Goal: Task Accomplishment & Management: Complete application form

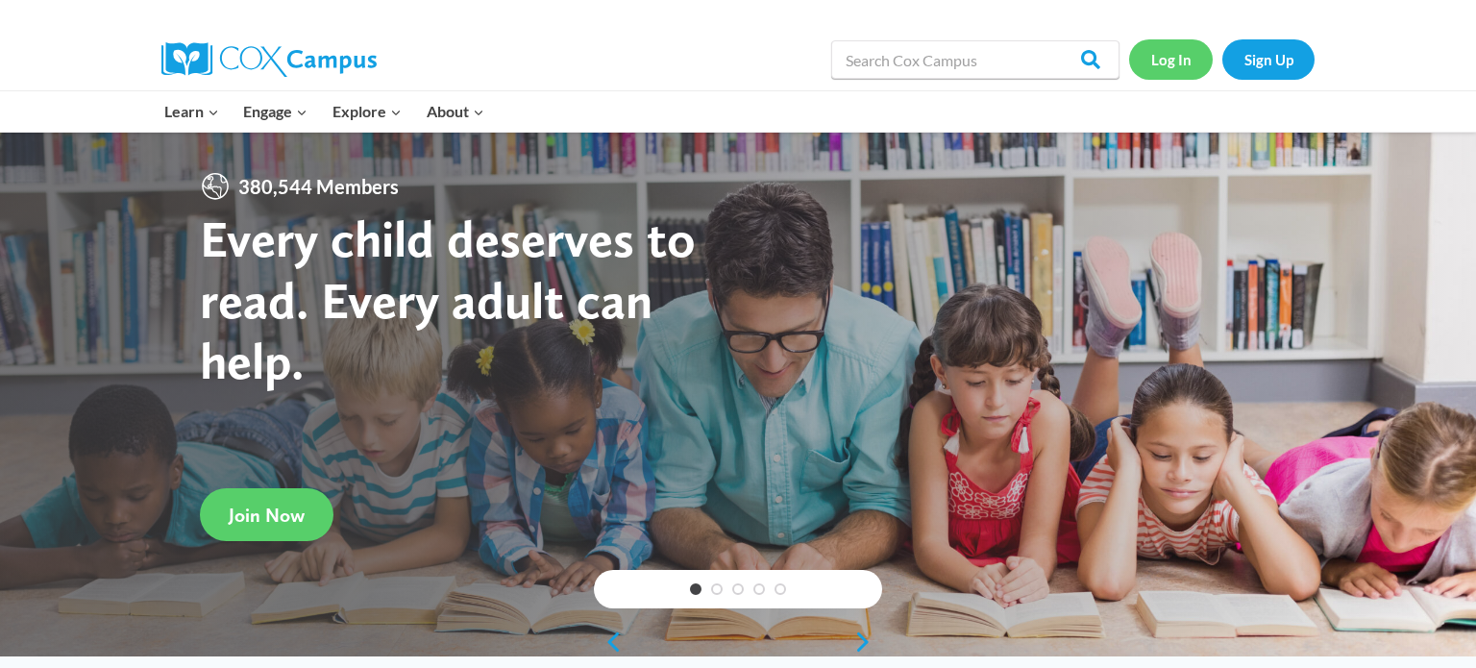
click at [1168, 55] on link "Log In" at bounding box center [1171, 58] width 84 height 39
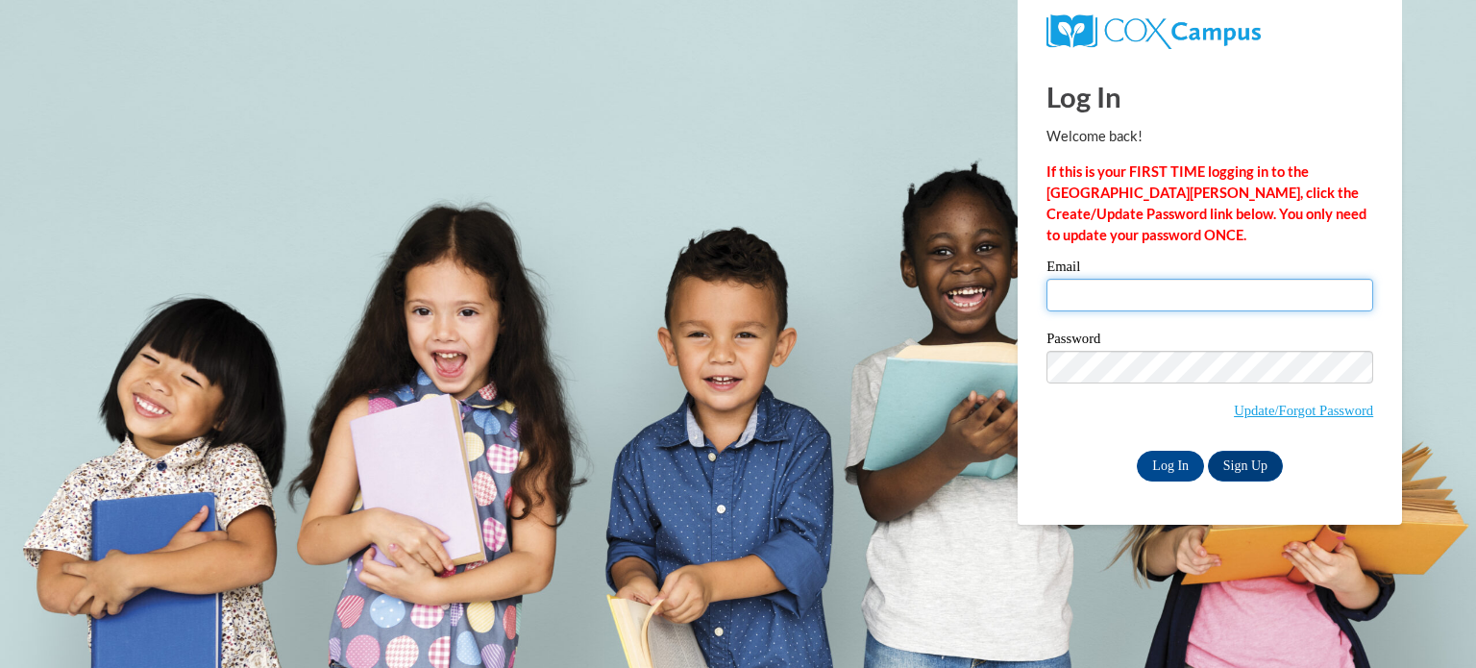
click at [1281, 290] on input "Email" at bounding box center [1210, 295] width 327 height 33
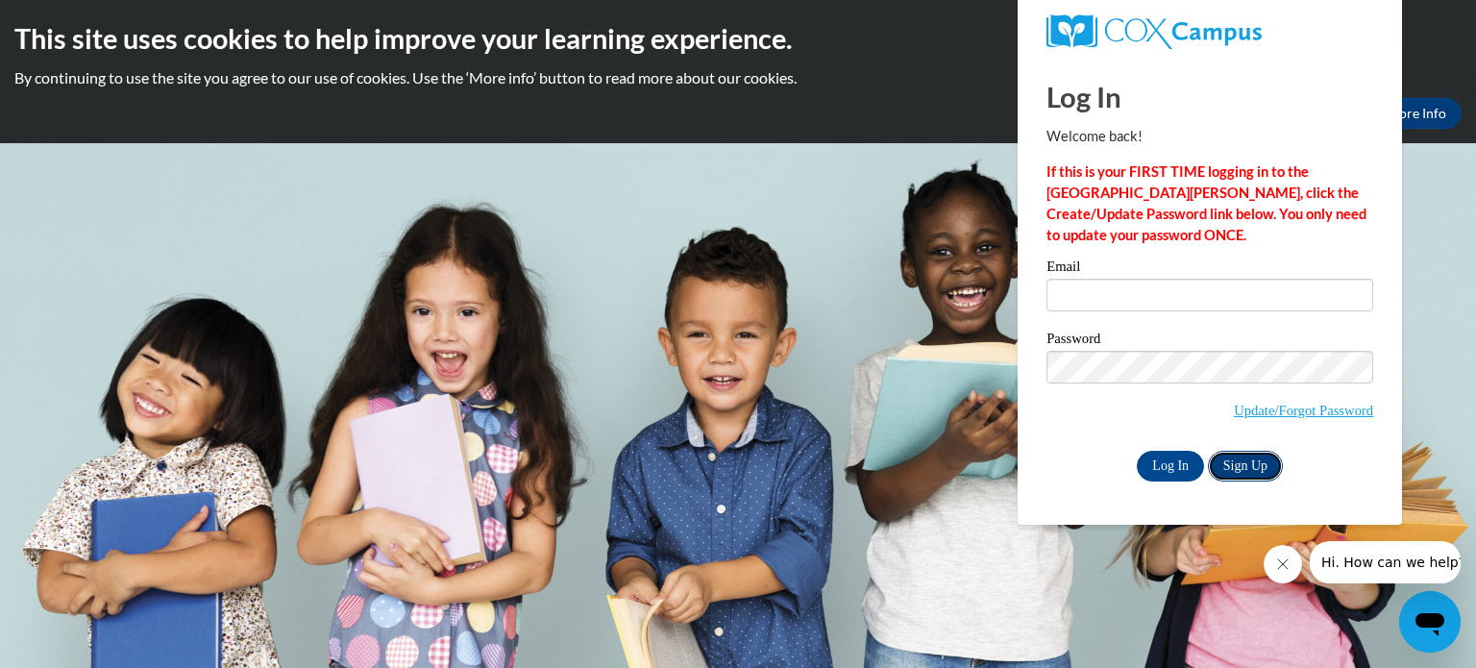
click at [1253, 466] on link "Sign Up" at bounding box center [1245, 466] width 75 height 31
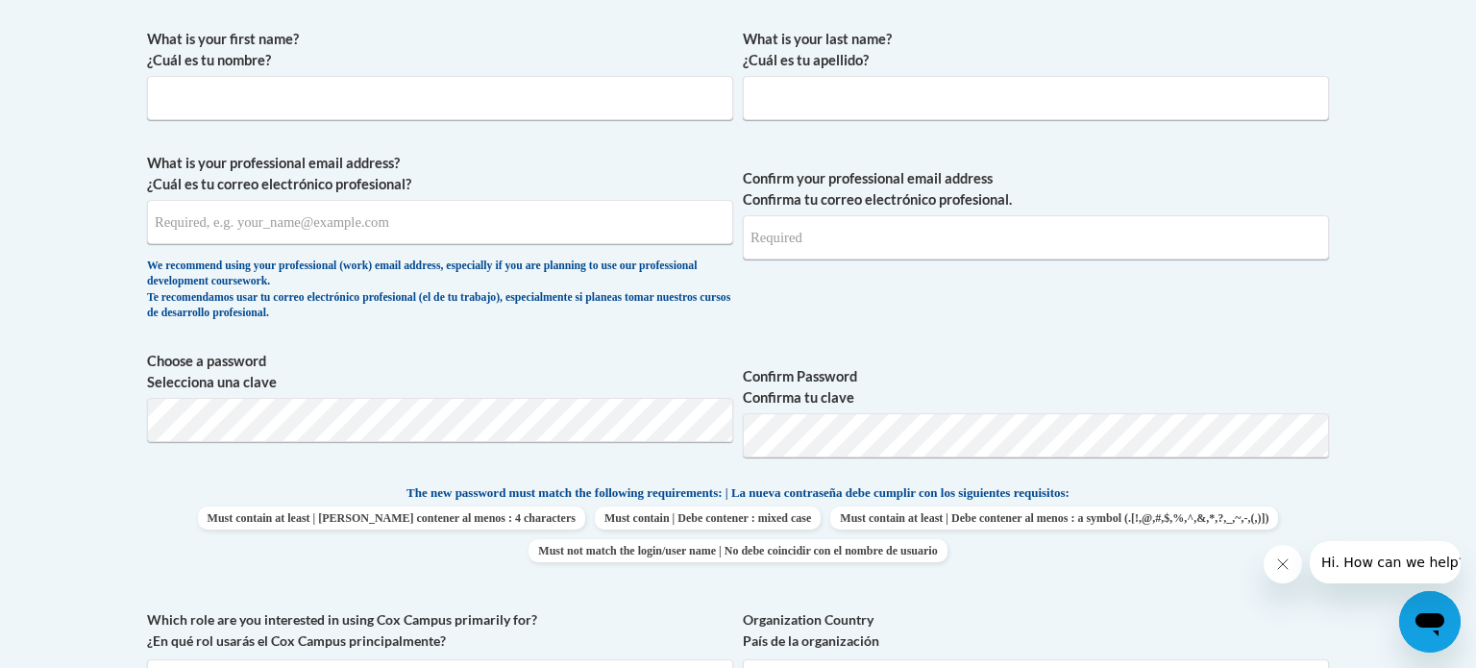
scroll to position [579, 0]
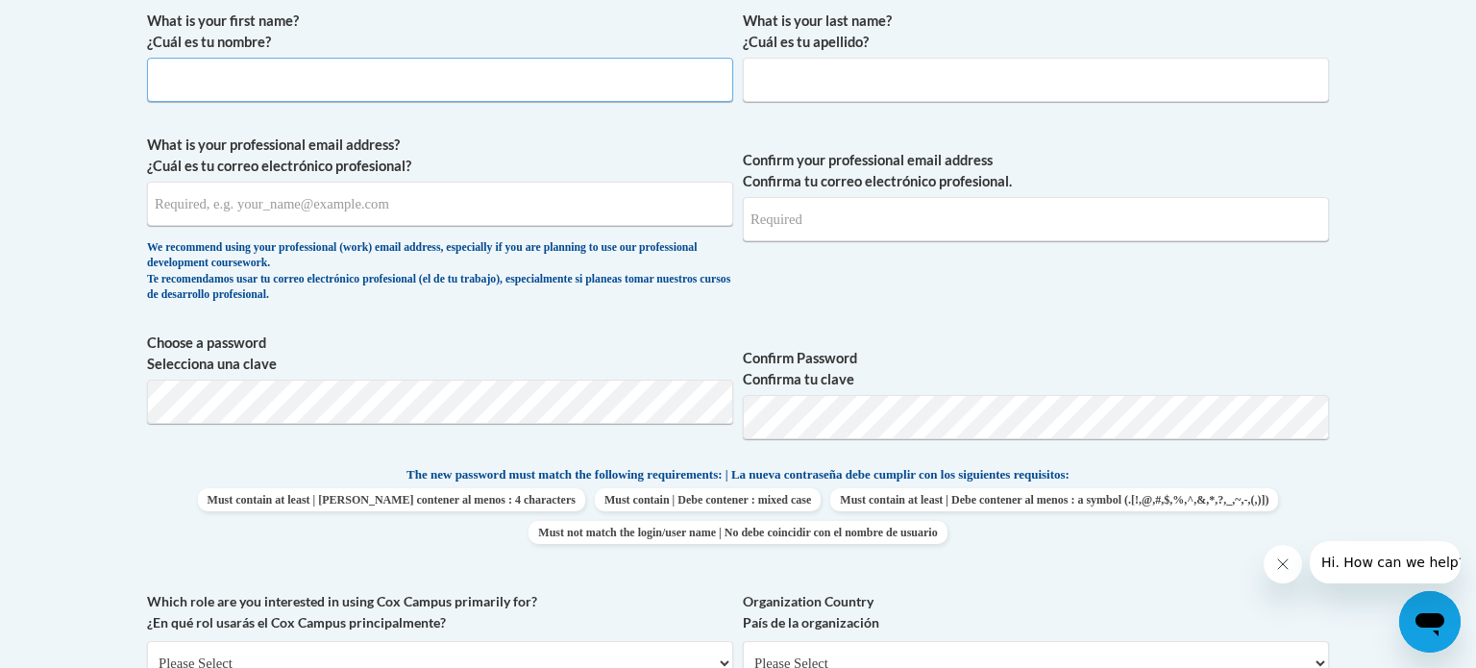
click at [466, 87] on input "What is your first name? ¿Cuál es tu nombre?" at bounding box center [440, 80] width 586 height 44
type input "J"
type input "Katherine"
click at [846, 71] on input "What is your last name? ¿Cuál es tu apellido?" at bounding box center [1036, 80] width 586 height 44
type input "G"
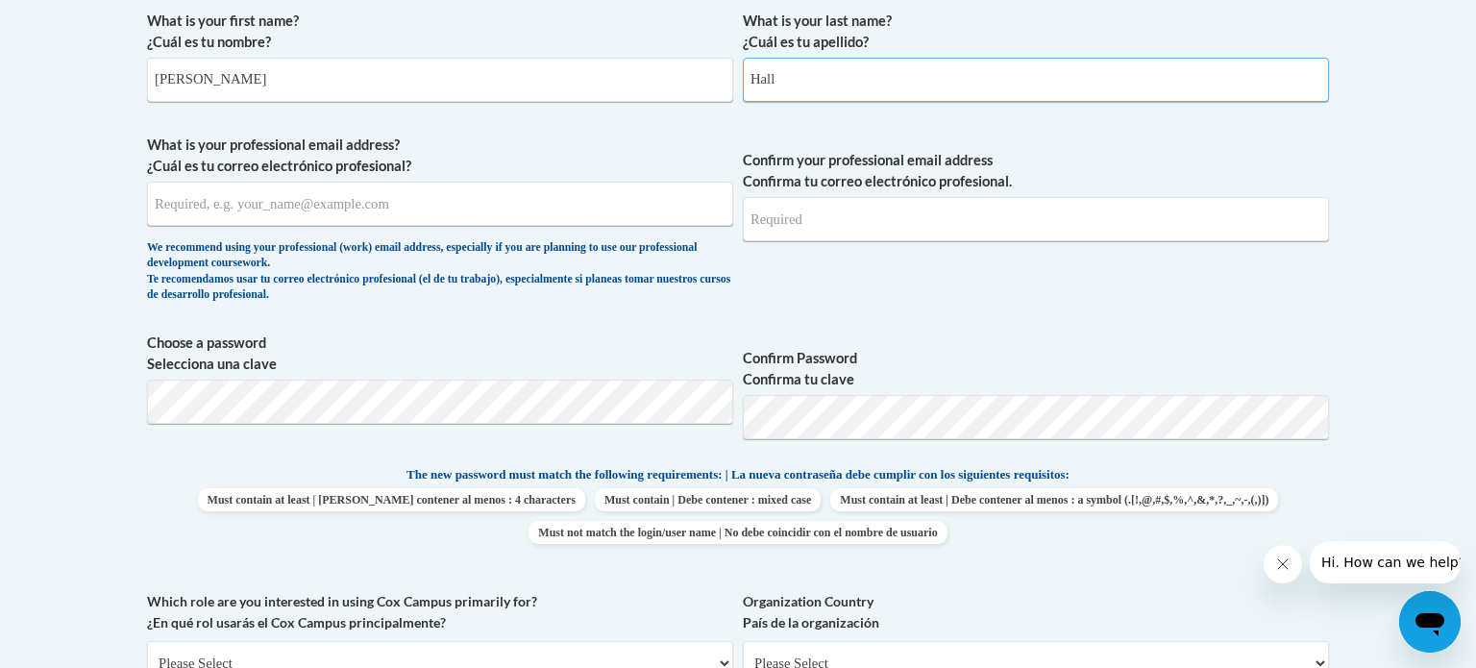
type input "Hall"
click at [567, 198] on input "What is your professional email address? ¿Cuál es tu correo electrónico profesi…" at bounding box center [440, 204] width 586 height 44
type input "katherine.hall@wrps.net"
click at [1157, 228] on input "Confirm your professional email address Confirma tu correo electrónico profesio…" at bounding box center [1036, 219] width 586 height 44
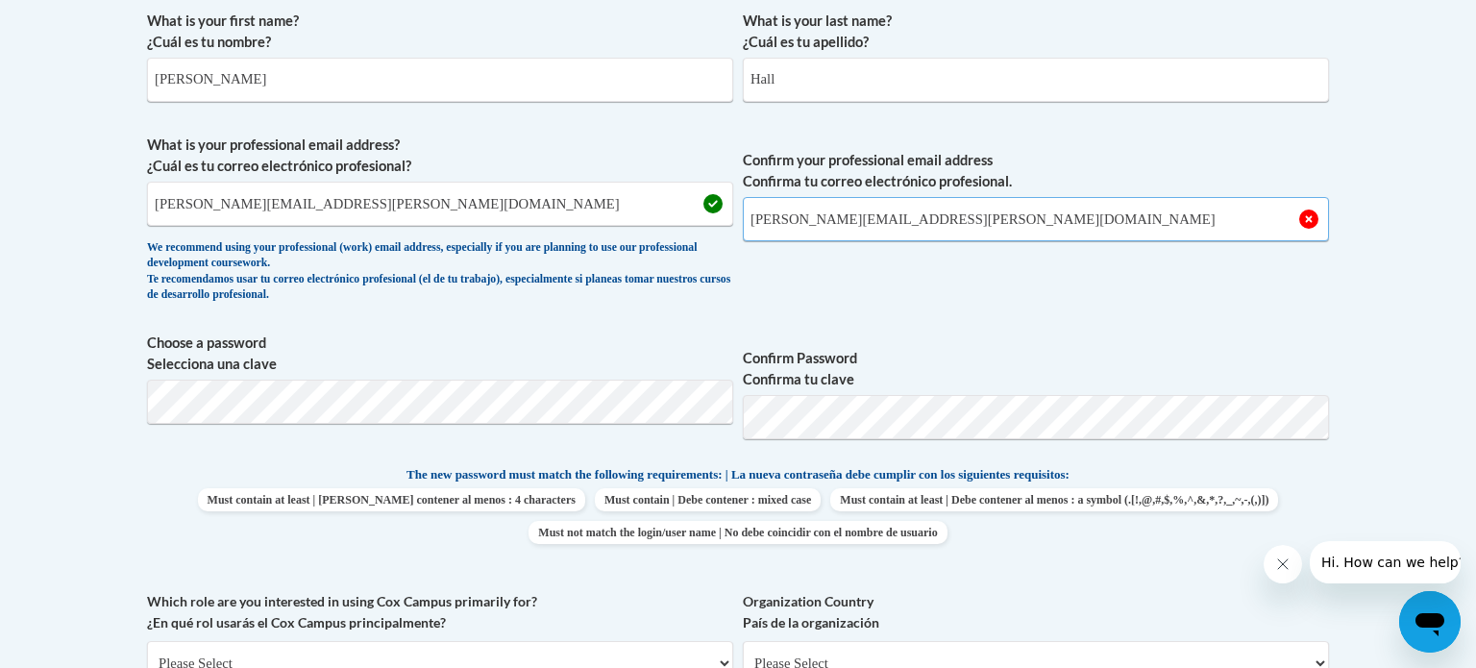
type input "katherine.hall@wrps.net"
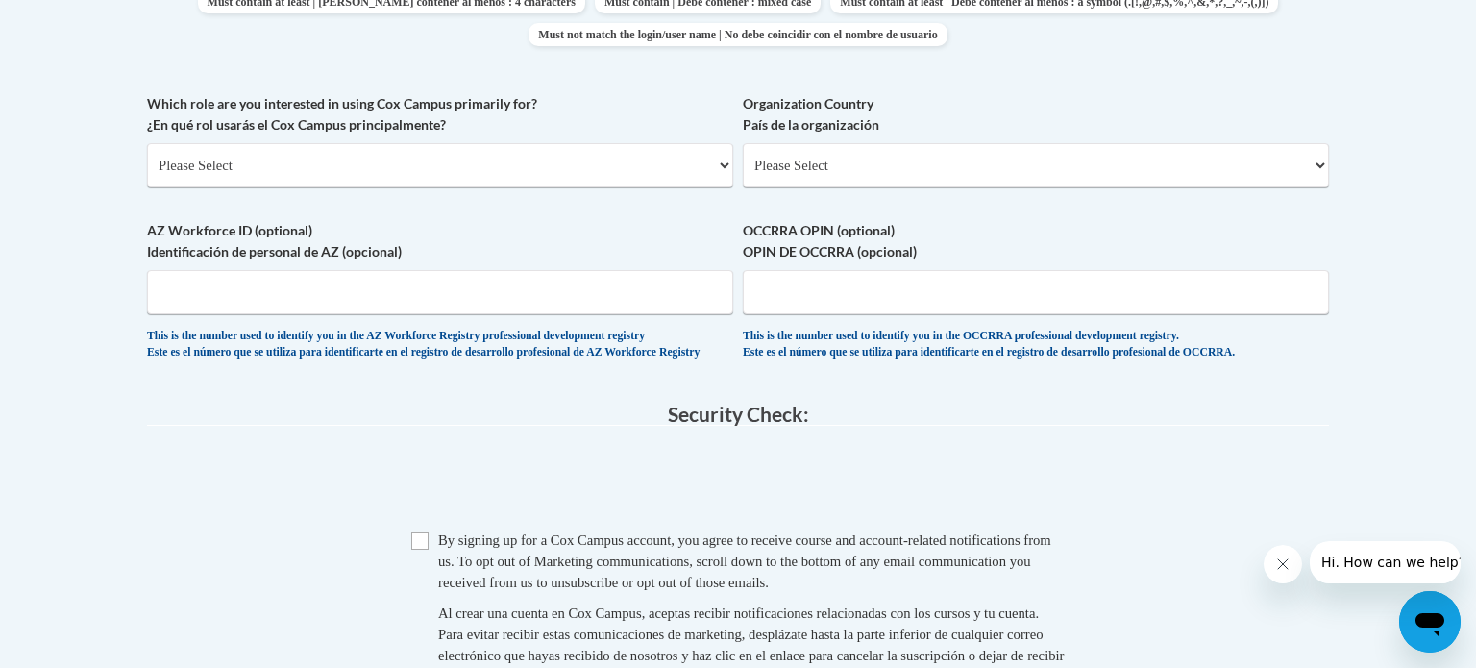
scroll to position [1096, 0]
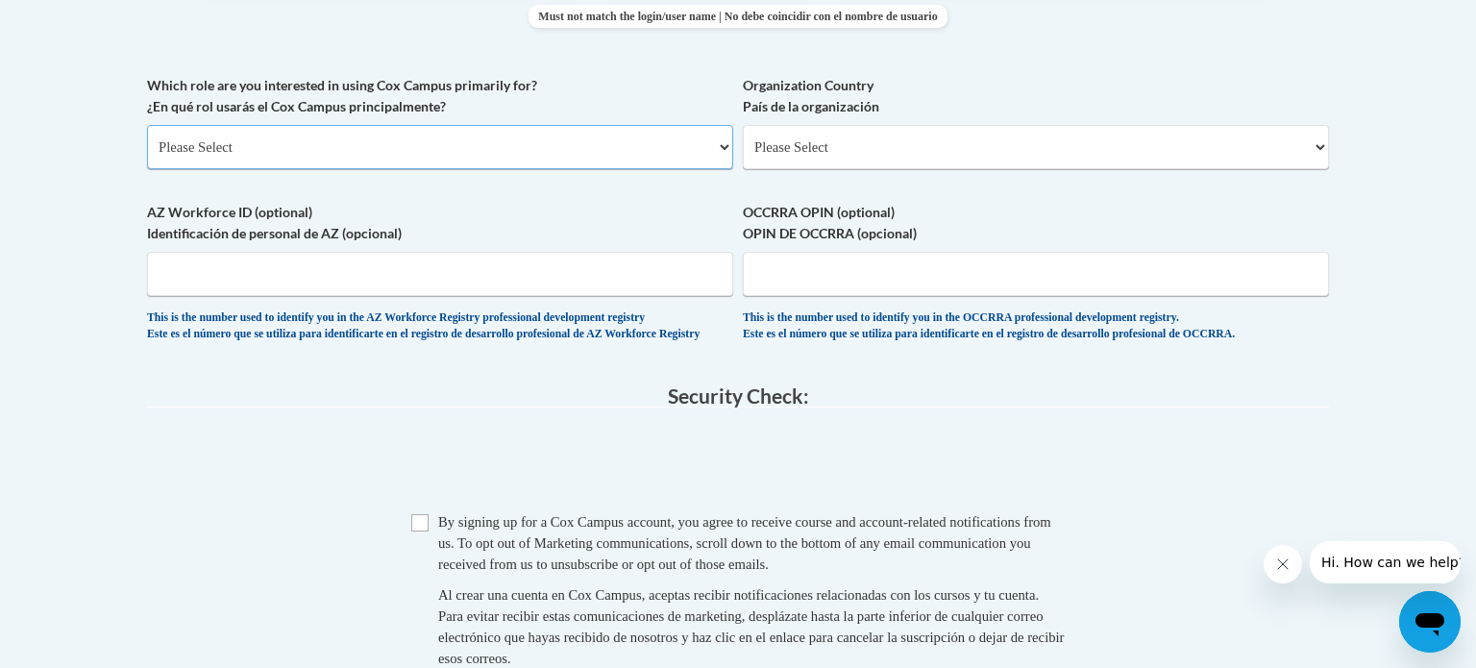
click at [652, 138] on select "Please Select College/University | Colegio/Universidad Community/Nonprofit Part…" at bounding box center [440, 147] width 586 height 44
select select "fbf2d438-af2f-41f8-98f1-81c410e29de3"
click at [147, 125] on select "Please Select College/University | Colegio/Universidad Community/Nonprofit Part…" at bounding box center [440, 147] width 586 height 44
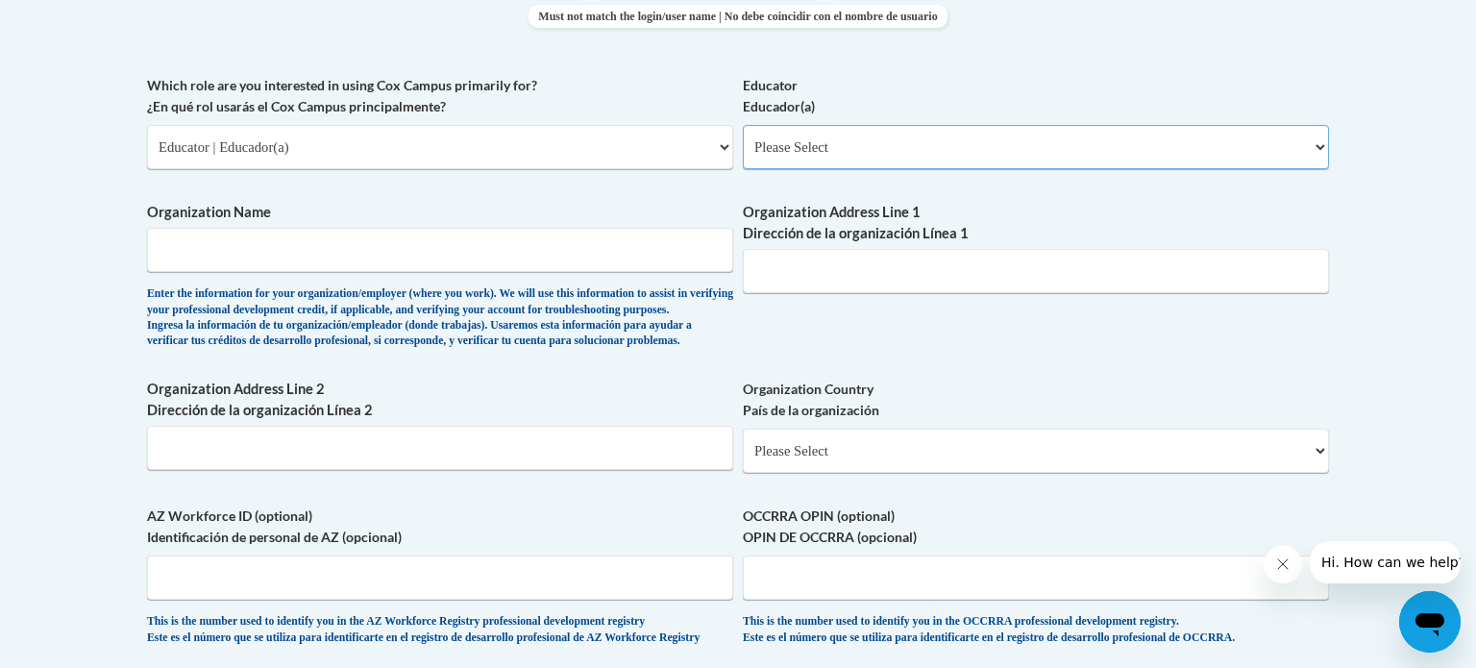
click at [907, 132] on select "Please Select Early Learning/Daycare Teacher/Family Home Care Provider | Maestr…" at bounding box center [1036, 147] width 586 height 44
select select "8e40623d-54d0-45cd-9f92-5df65cd3f8cf"
click at [743, 125] on select "Please Select Early Learning/Daycare Teacher/Family Home Care Provider | Maestr…" at bounding box center [1036, 147] width 586 height 44
click at [573, 252] on input "Organization Name" at bounding box center [440, 250] width 586 height 44
type input "Wisconsin Rapids Public School District"
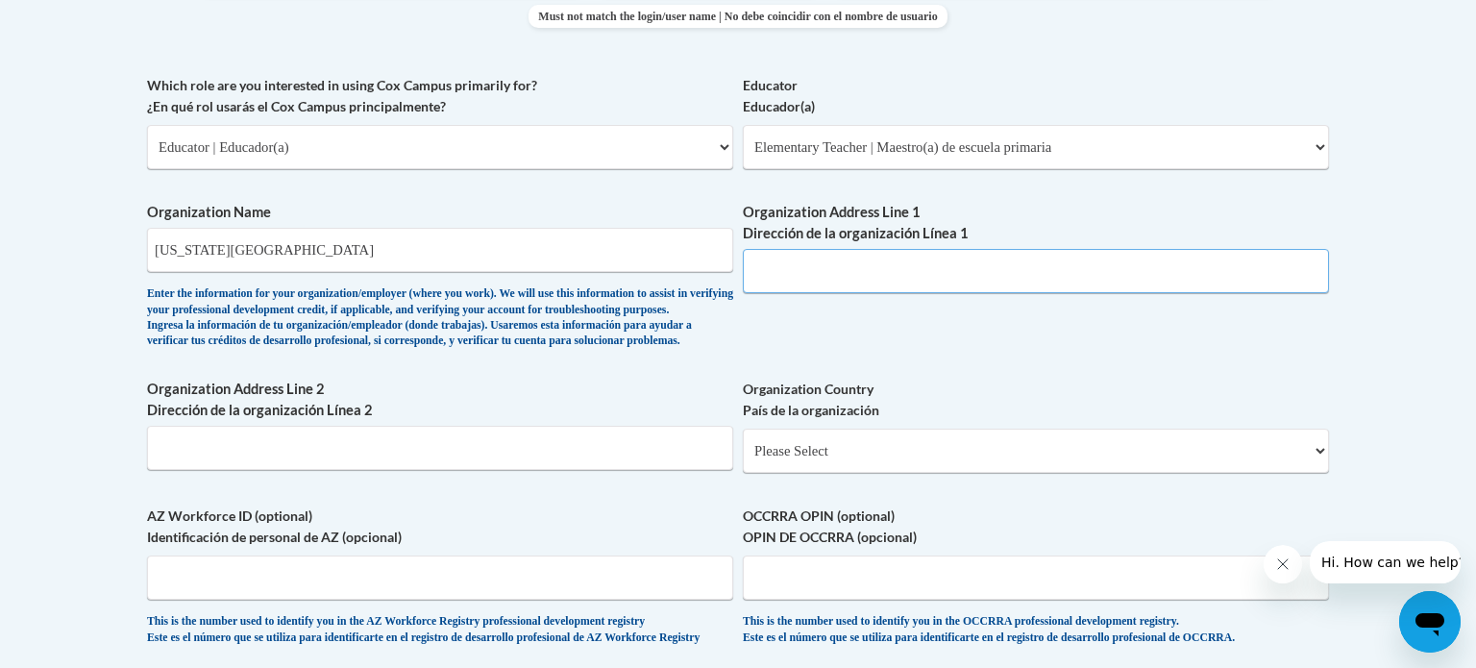
click at [951, 286] on input "Organization Address Line 1 Dirección de la organización Línea 1" at bounding box center [1036, 271] width 586 height 44
paste input "510 Peach Street"
type input "510 Peach Street"
click at [547, 470] on input "Organization Address Line 2 Dirección de la organización Línea 2" at bounding box center [440, 448] width 586 height 44
paste input "Wisconsin Rapids, WI 54494"
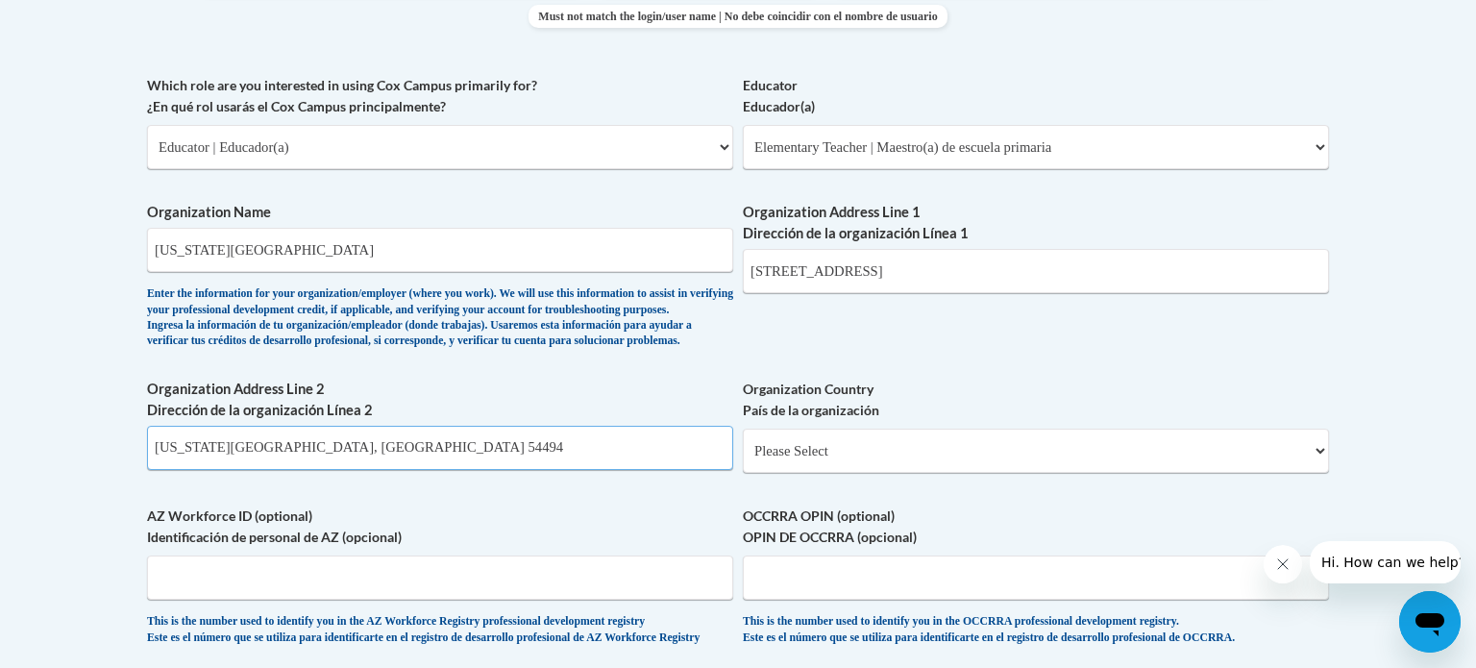
type input "Wisconsin Rapids, WI 54494"
click at [935, 473] on select "Please Select United States | Estados Unidos Outside of the United States | Fue…" at bounding box center [1036, 451] width 586 height 44
select select "ad49bcad-a171-4b2e-b99c-48b446064914"
click at [743, 458] on select "Please Select United States | Estados Unidos Outside of the United States | Fue…" at bounding box center [1036, 451] width 586 height 44
select select
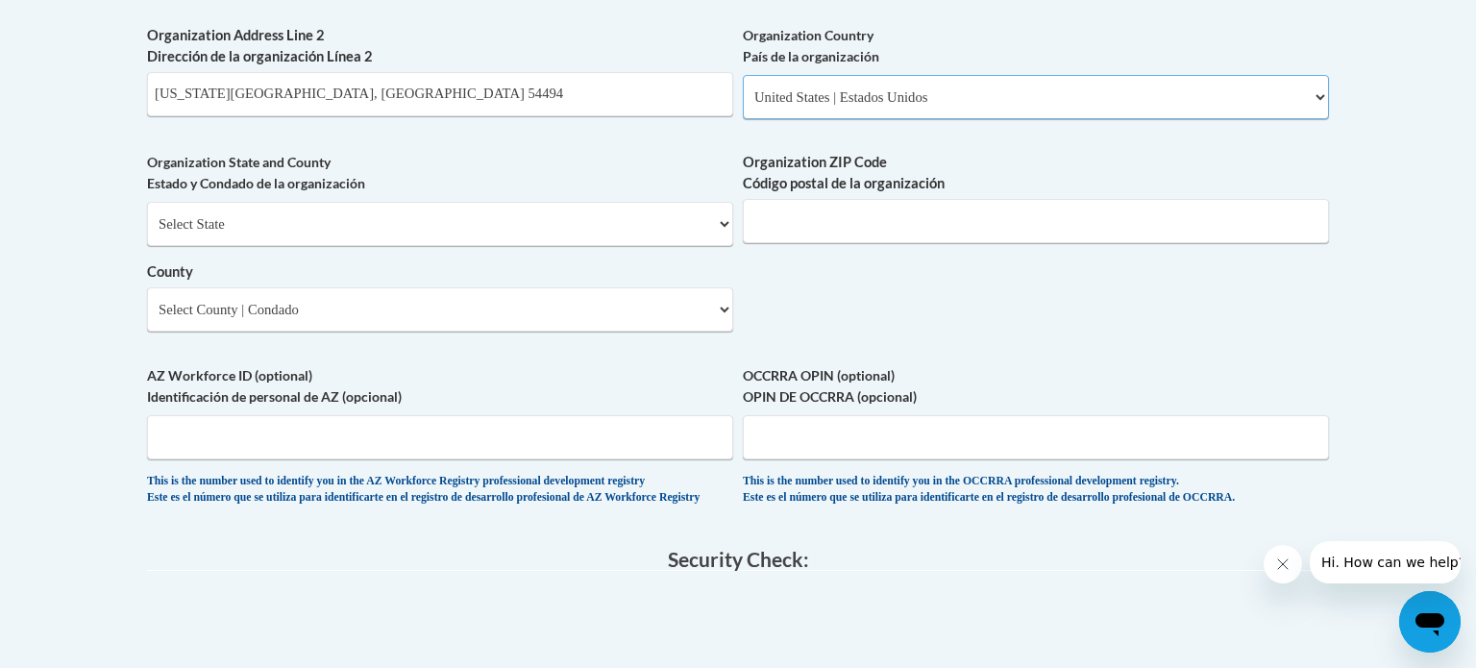
scroll to position [1474, 0]
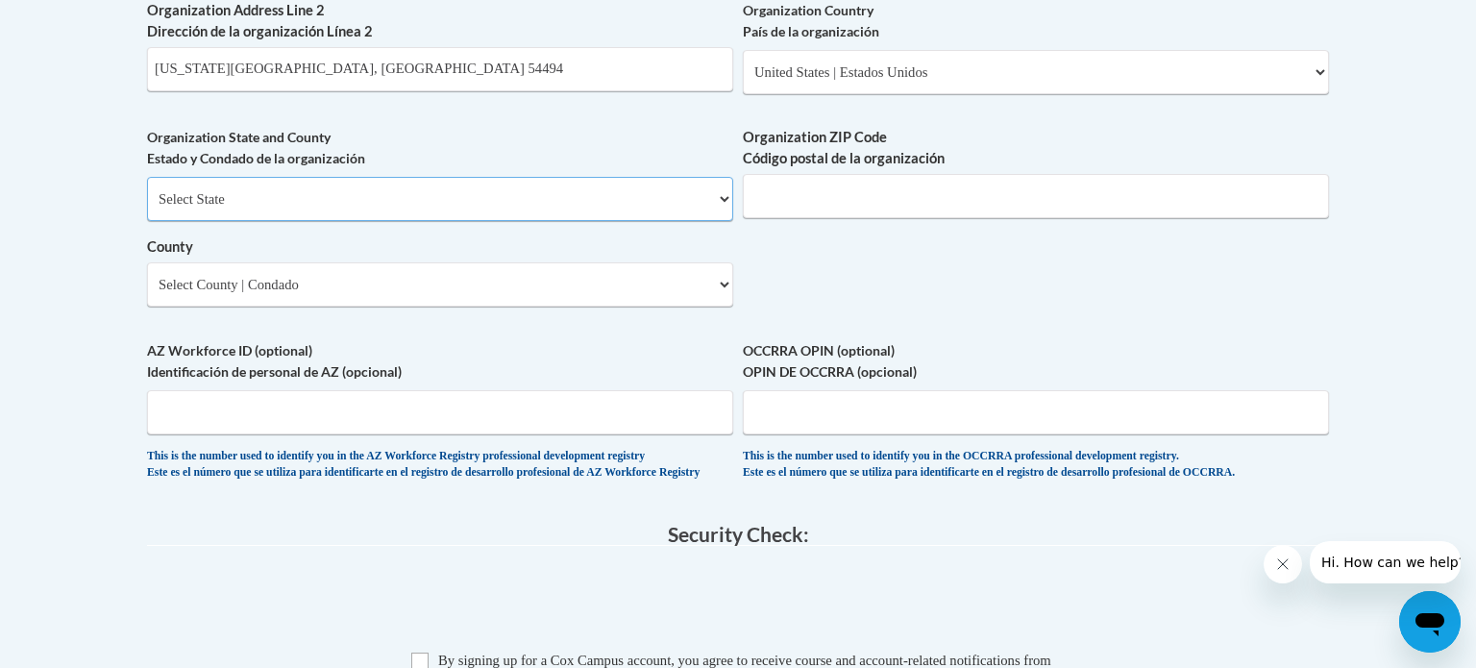
click at [712, 221] on select "Select State Alabama Alaska Arizona Arkansas California Colorado Connecticut De…" at bounding box center [440, 199] width 586 height 44
select select "Wisconsin"
click at [147, 208] on select "Select State Alabama Alaska Arizona Arkansas California Colorado Connecticut De…" at bounding box center [440, 199] width 586 height 44
click at [530, 321] on div "Organization State and County Estado y Condado de la organización Select State …" at bounding box center [440, 224] width 586 height 194
click at [534, 302] on select "Select County Adams Ashland Barron Bayfield Brown Buffalo Burnett Calumet Chipp…" at bounding box center [440, 284] width 586 height 44
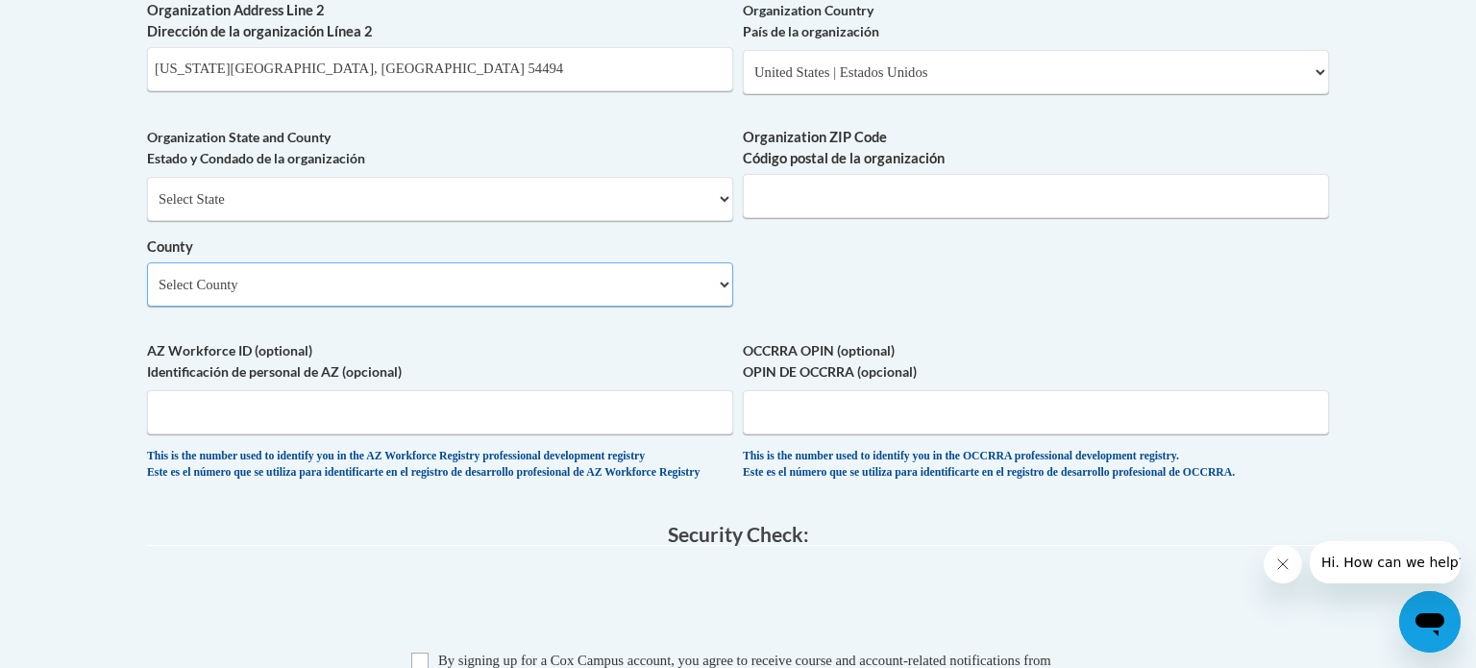
select select "Wood"
click at [147, 293] on select "Select County Adams Ashland Barron Bayfield Brown Buffalo Burnett Calumet Chipp…" at bounding box center [440, 284] width 586 height 44
click at [911, 209] on input "Organization ZIP Code Código postal de la organización" at bounding box center [1036, 196] width 586 height 44
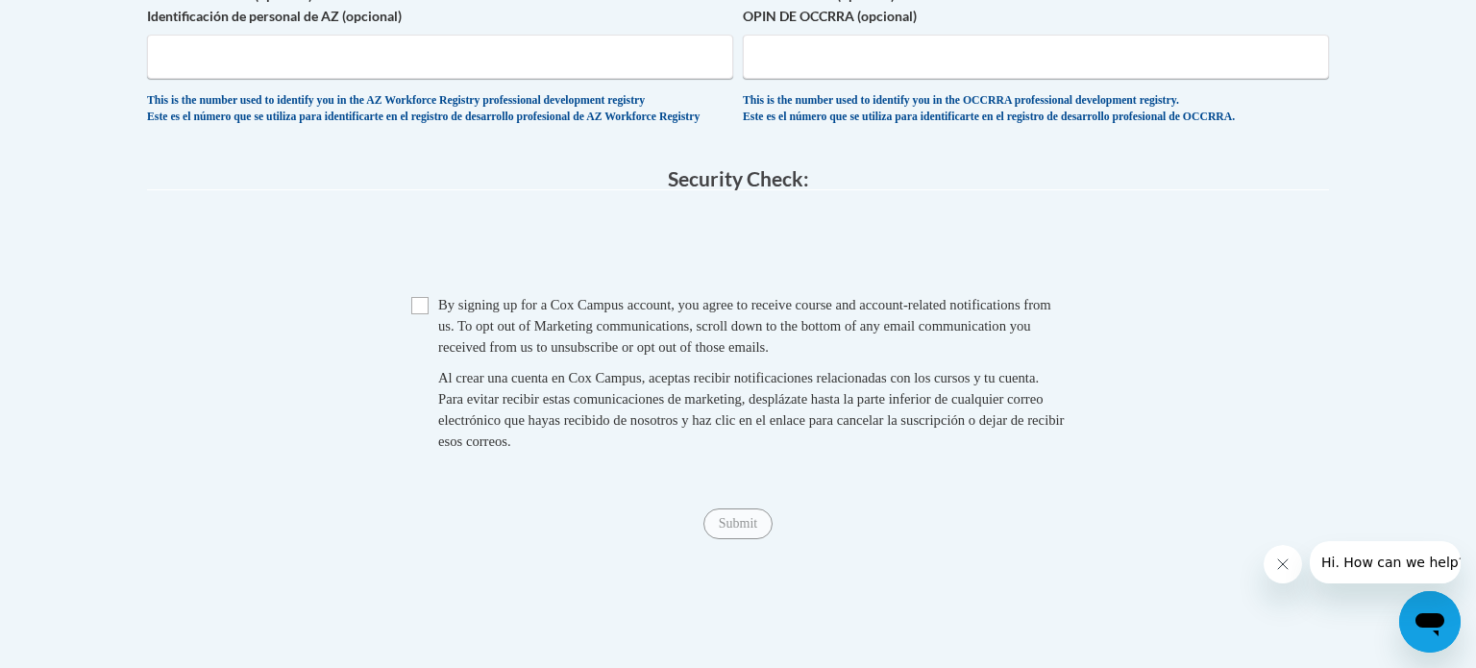
scroll to position [1860, 0]
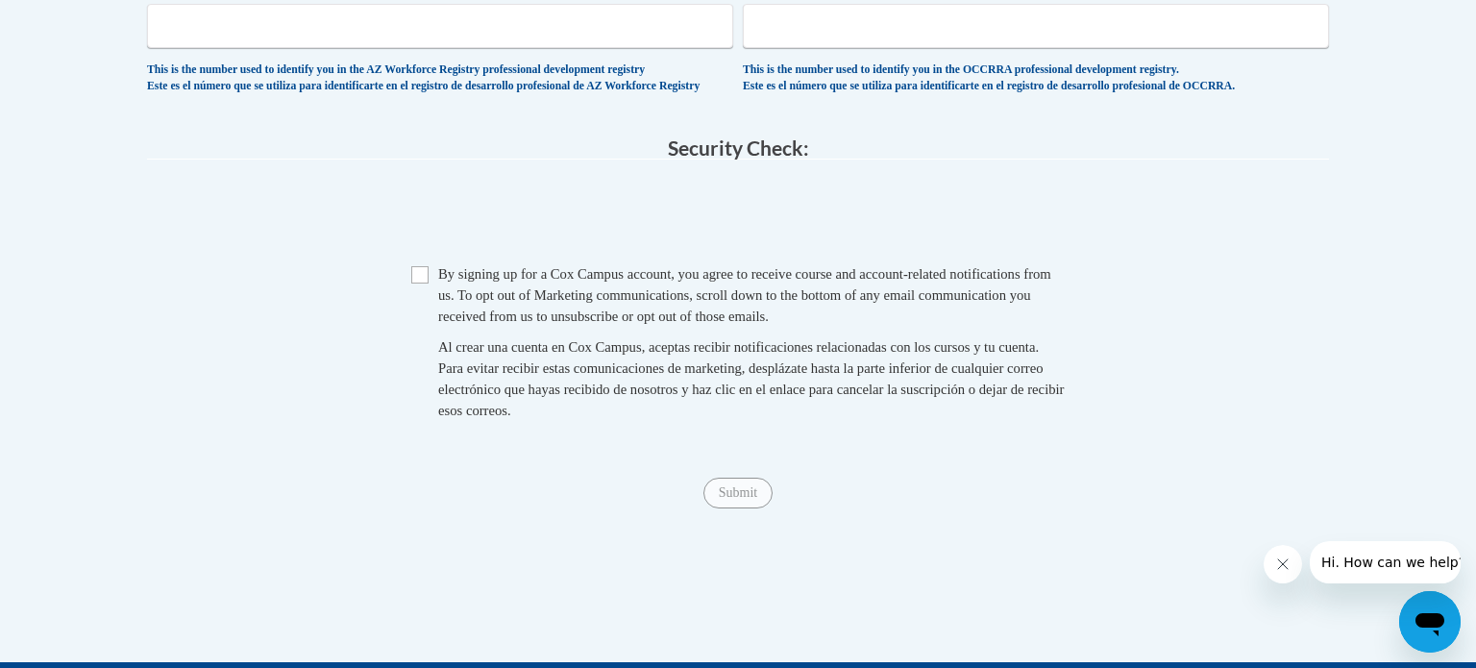
type input "54494"
click at [424, 283] on input "Checkbox" at bounding box center [419, 274] width 17 height 17
checkbox input "true"
click at [713, 508] on input "Submit" at bounding box center [737, 493] width 69 height 31
